Goal: Information Seeking & Learning: Compare options

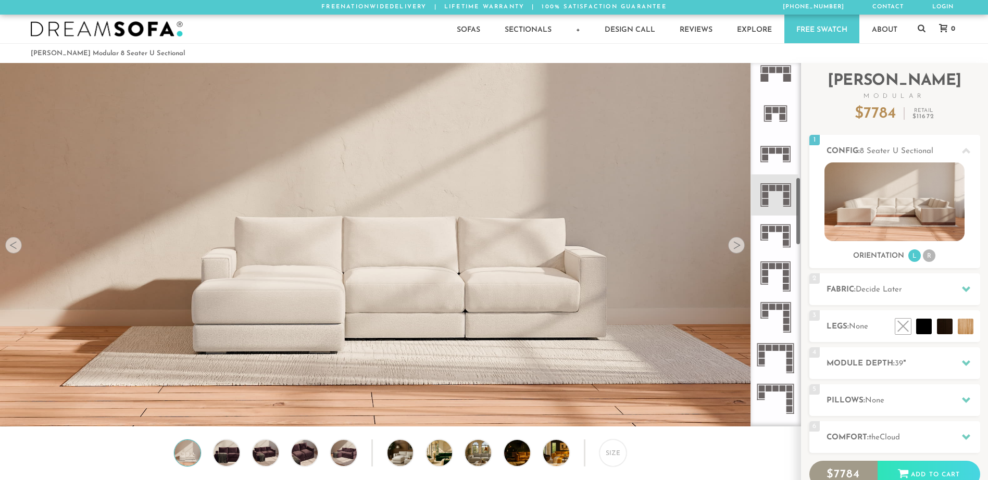
scroll to position [625, 0]
click at [772, 274] on icon at bounding box center [775, 274] width 41 height 41
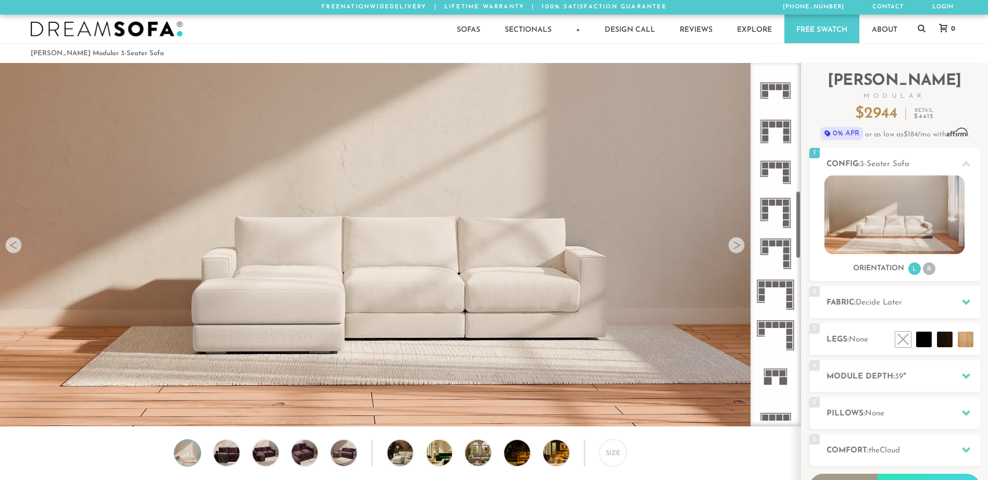
scroll to position [689, 0]
click at [780, 205] on icon at bounding box center [775, 210] width 41 height 41
